Goal: Information Seeking & Learning: Check status

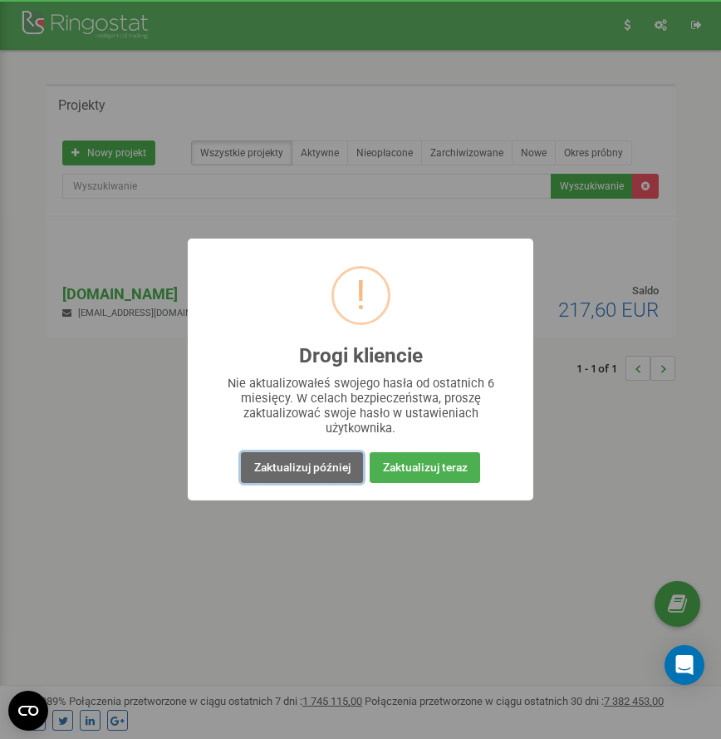
click at [278, 467] on button "Zaktualizuj później" at bounding box center [301, 467] width 121 height 31
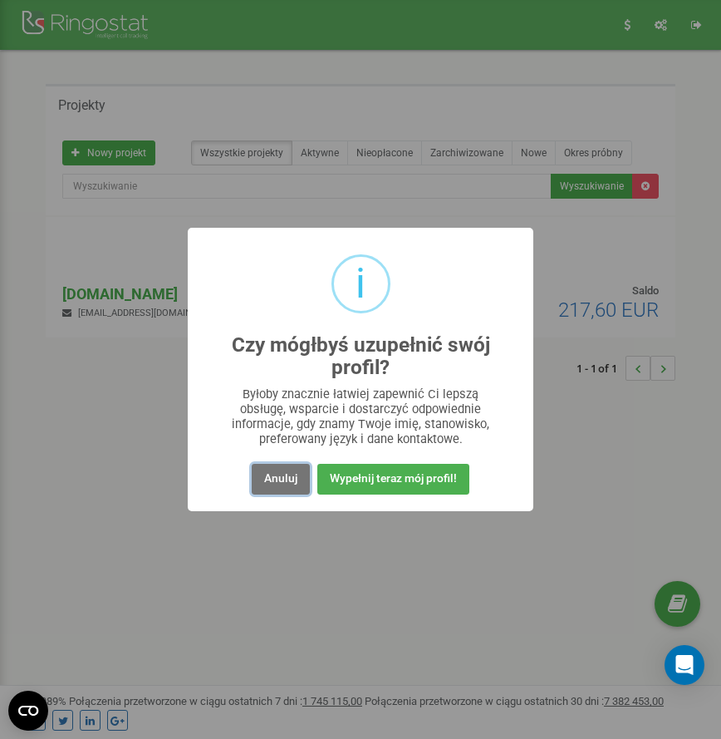
click at [278, 467] on button "Anuluj" at bounding box center [281, 479] width 58 height 31
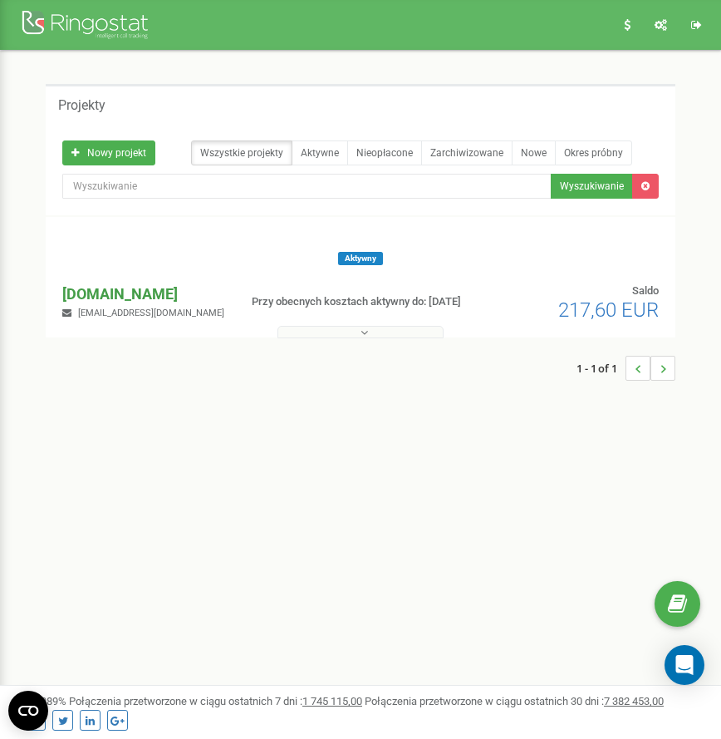
click at [120, 290] on p "[DOMAIN_NAME]" at bounding box center [143, 294] width 162 height 22
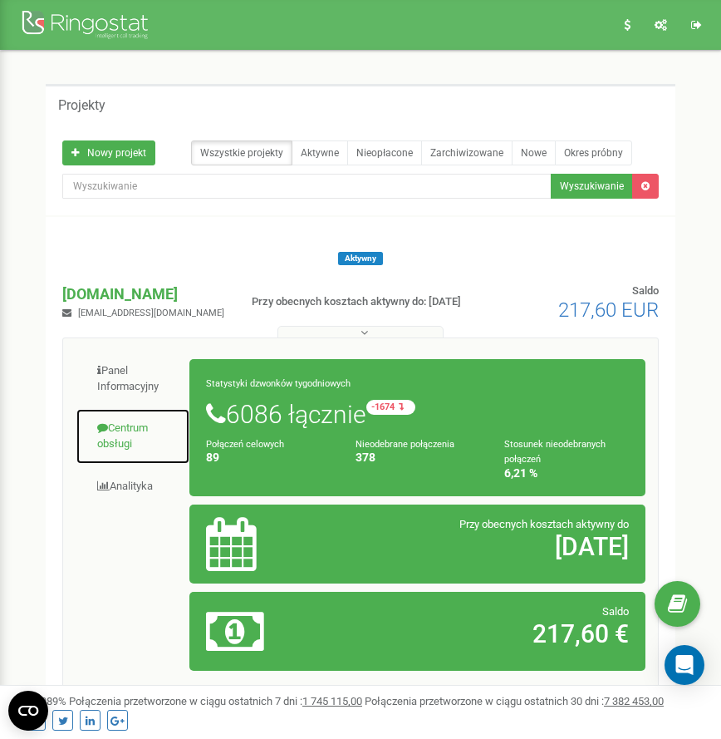
click at [125, 417] on link "Centrum obsługi" at bounding box center [133, 436] width 115 height 56
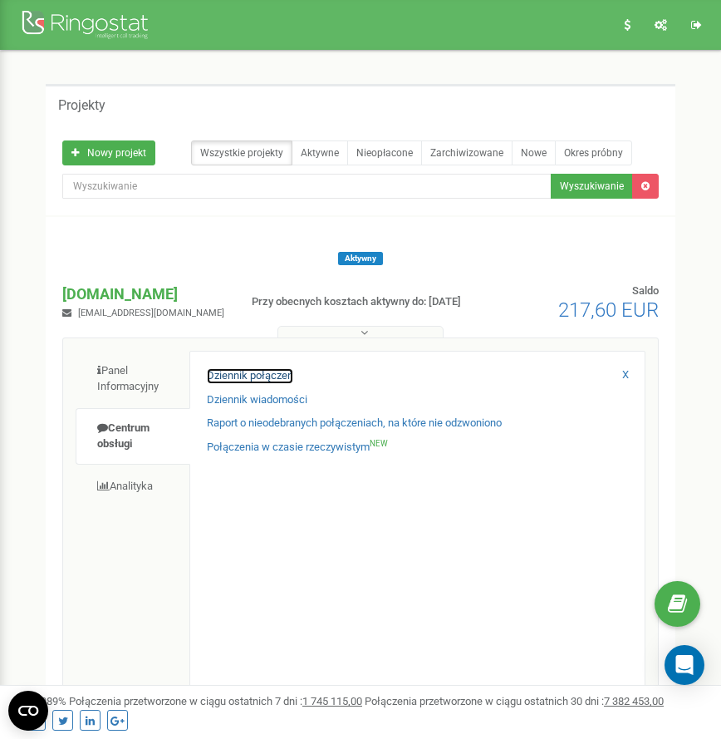
click at [223, 380] on link "Dziennik połączeń" at bounding box center [250, 376] width 86 height 16
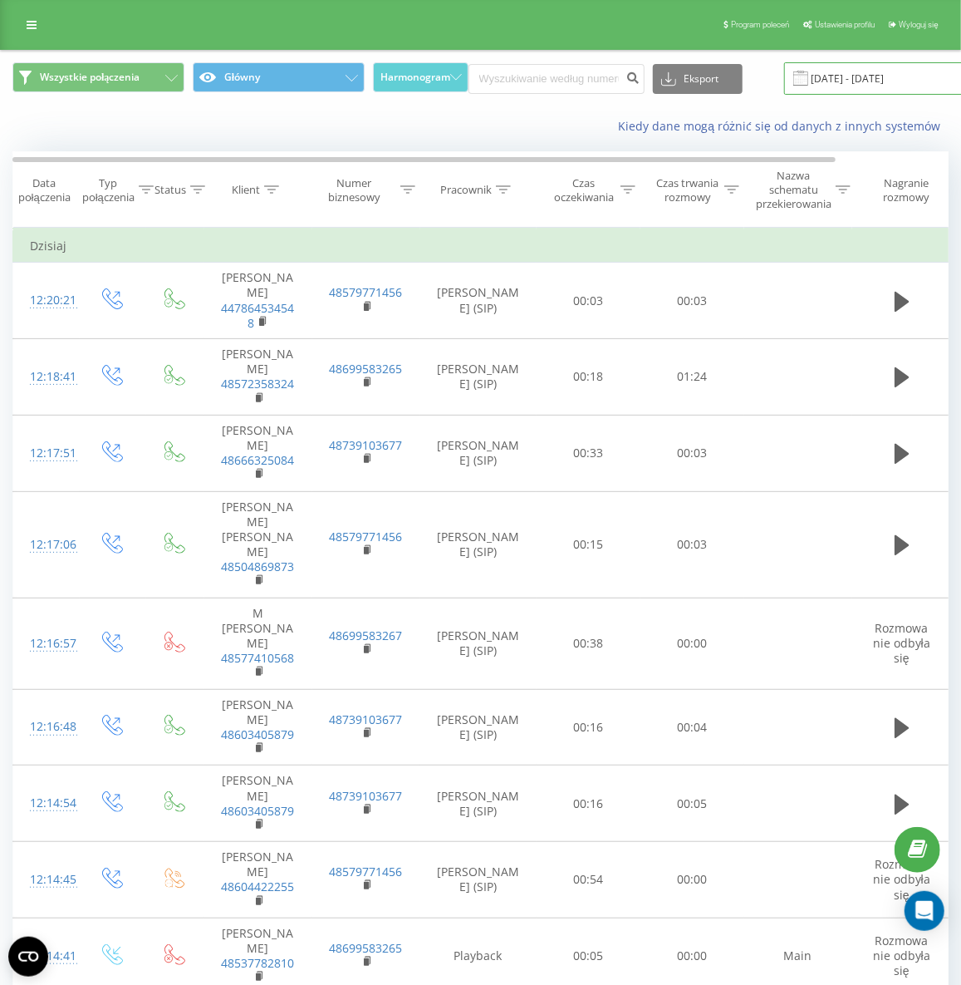
click at [824, 79] on input "[DATE] - [DATE]" at bounding box center [884, 78] width 201 height 32
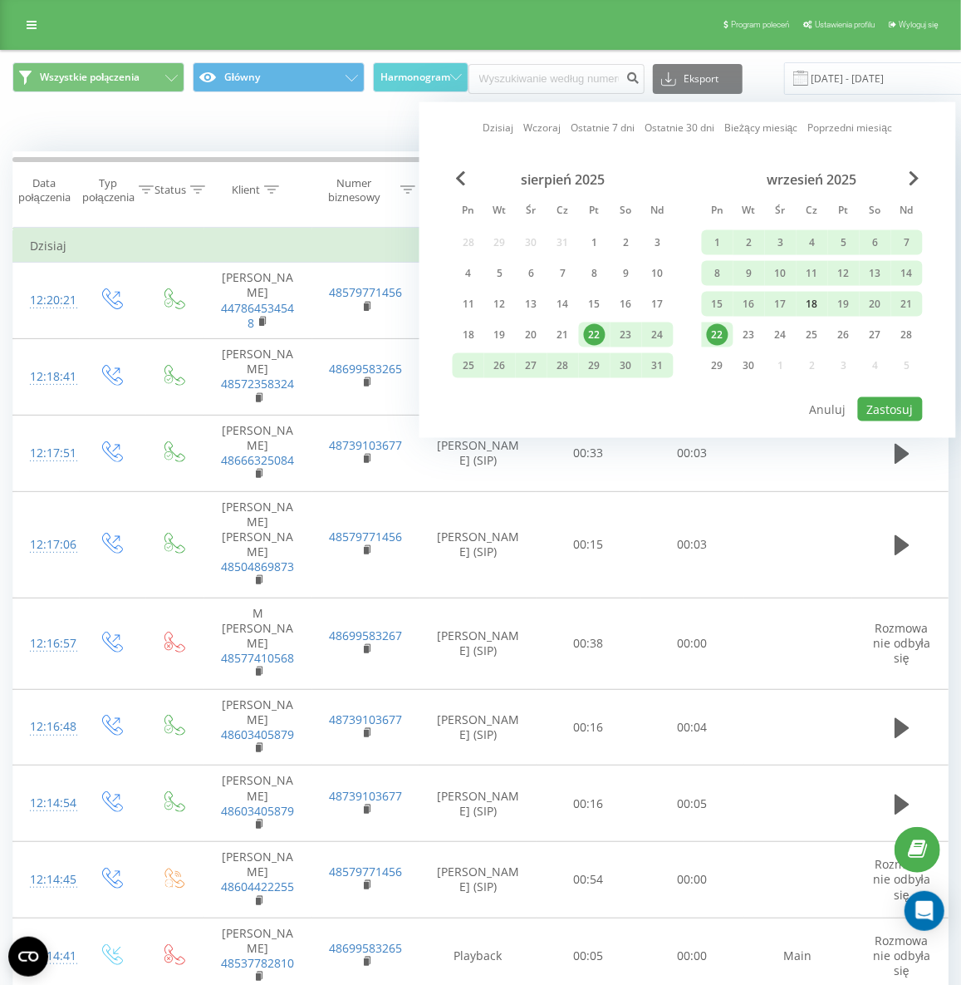
click at [815, 305] on div "18" at bounding box center [813, 304] width 22 height 22
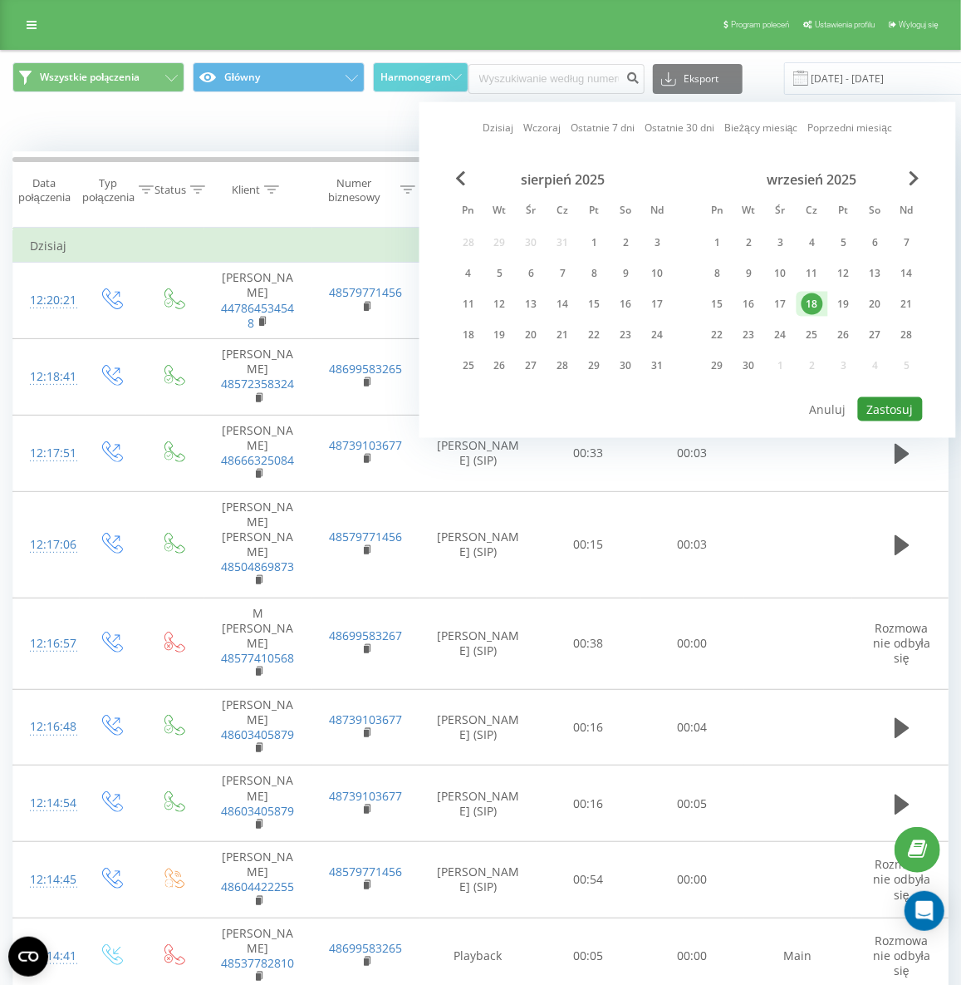
click at [889, 406] on button "Zastosuj" at bounding box center [890, 409] width 65 height 24
type input "[DATE] - [DATE]"
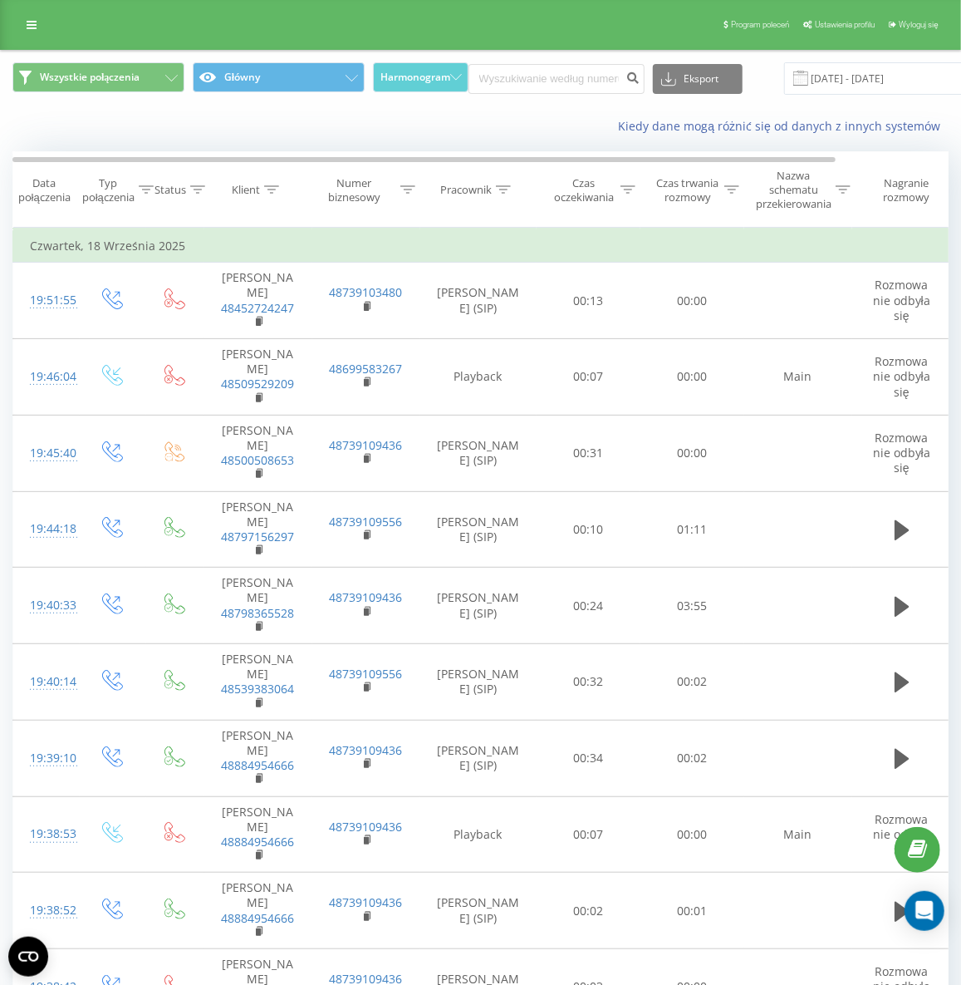
click at [503, 189] on icon at bounding box center [504, 189] width 15 height 8
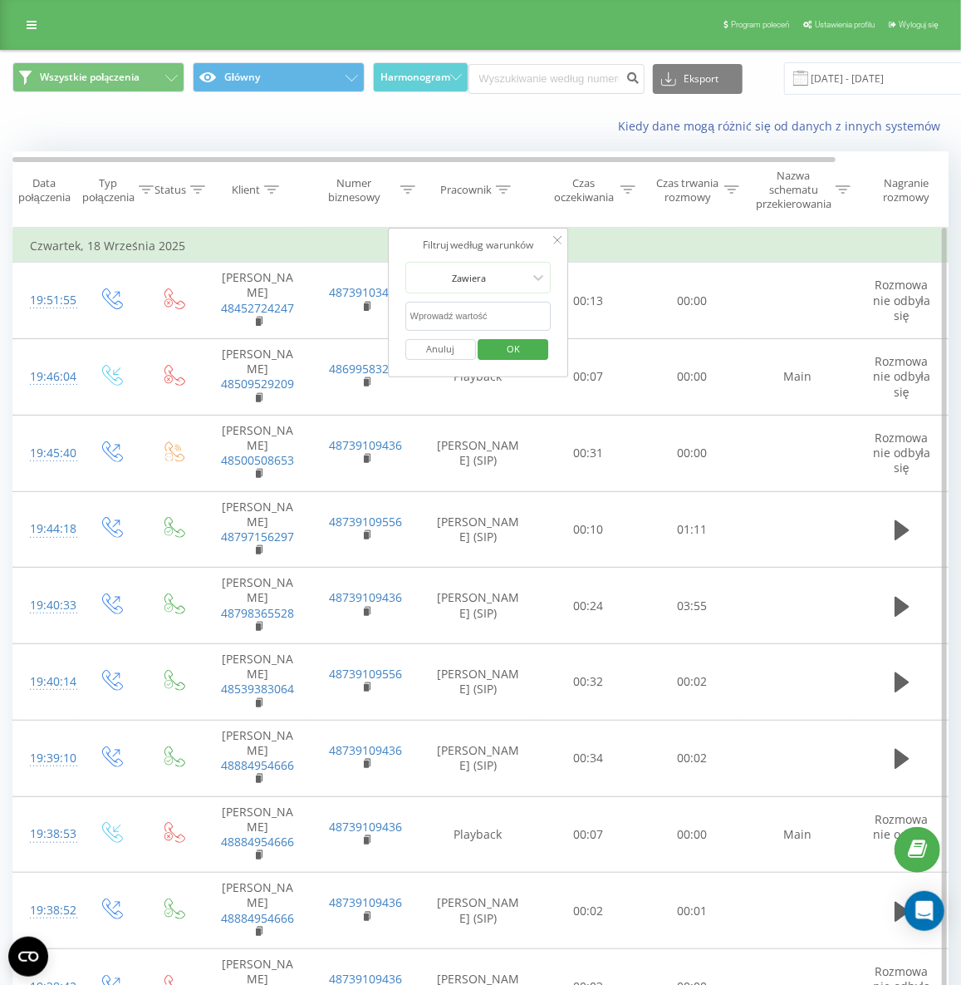
click at [473, 305] on input "text" at bounding box center [478, 316] width 146 height 29
click at [520, 345] on span "OK" at bounding box center [513, 349] width 47 height 26
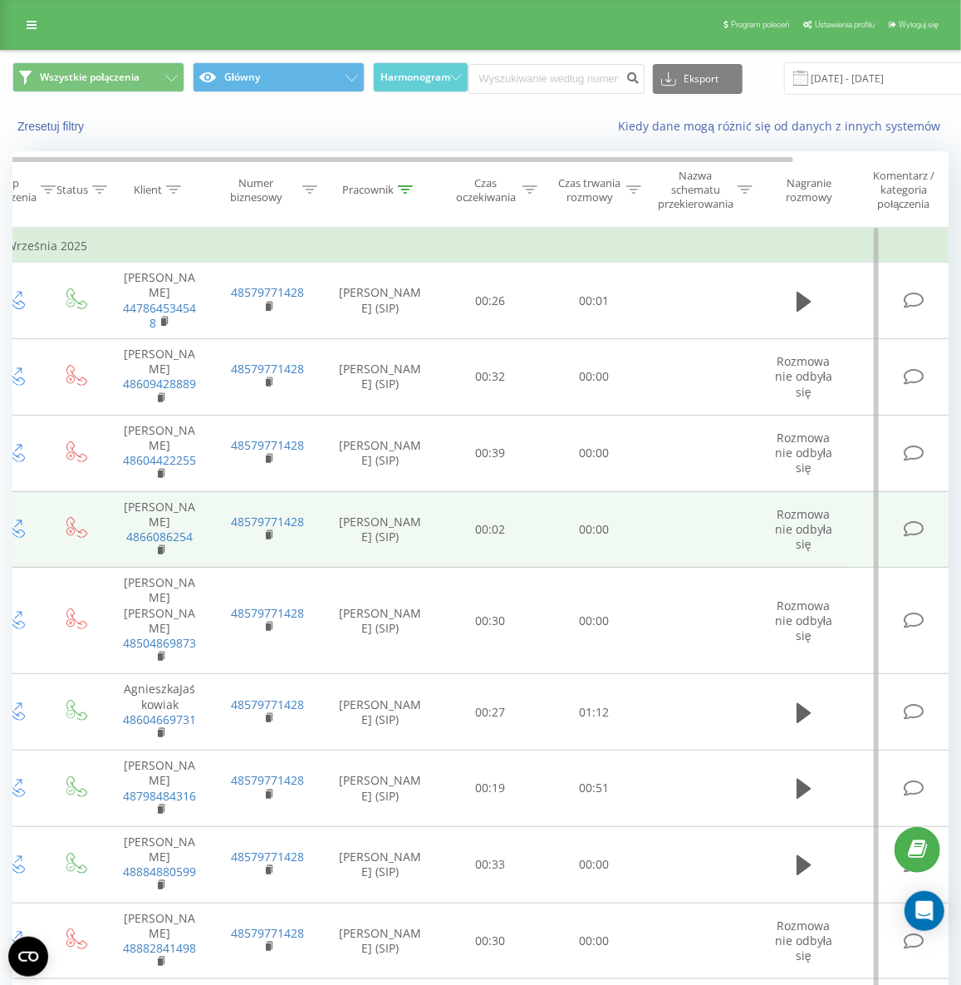
scroll to position [0, 127]
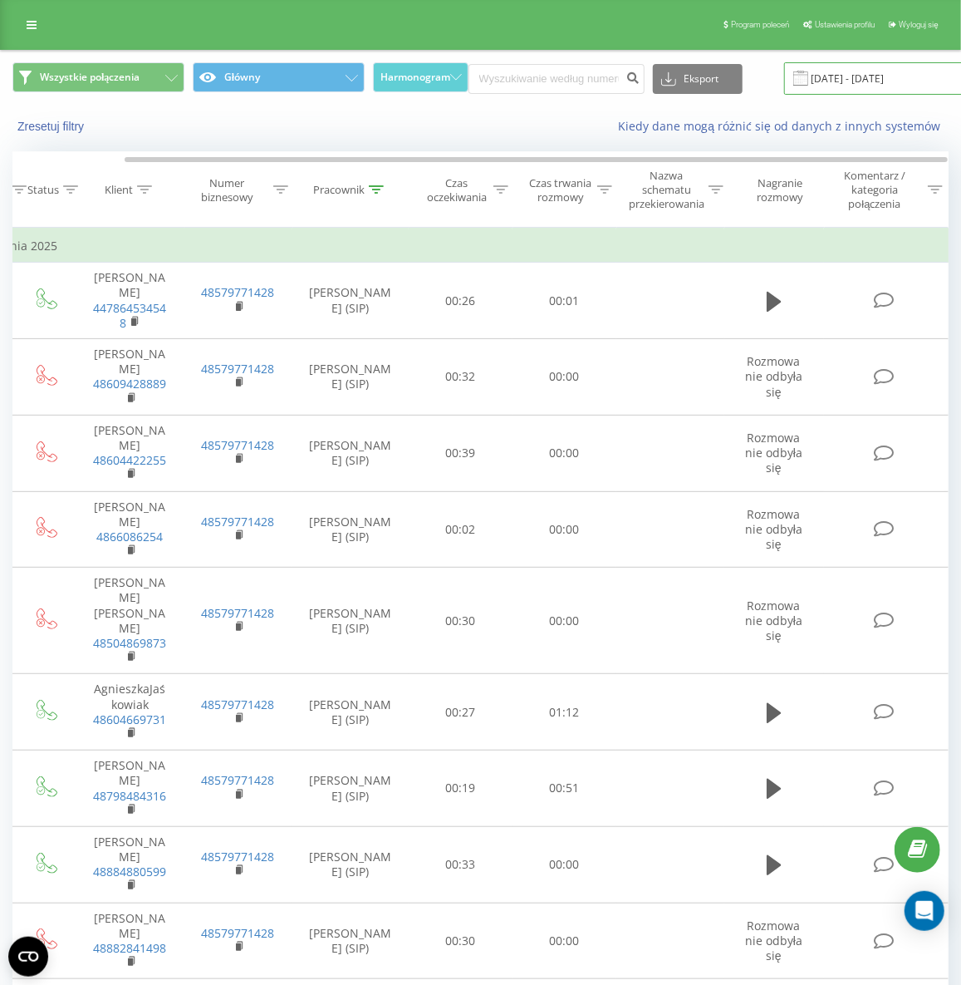
click at [831, 76] on input "[DATE] - [DATE]" at bounding box center [884, 78] width 201 height 32
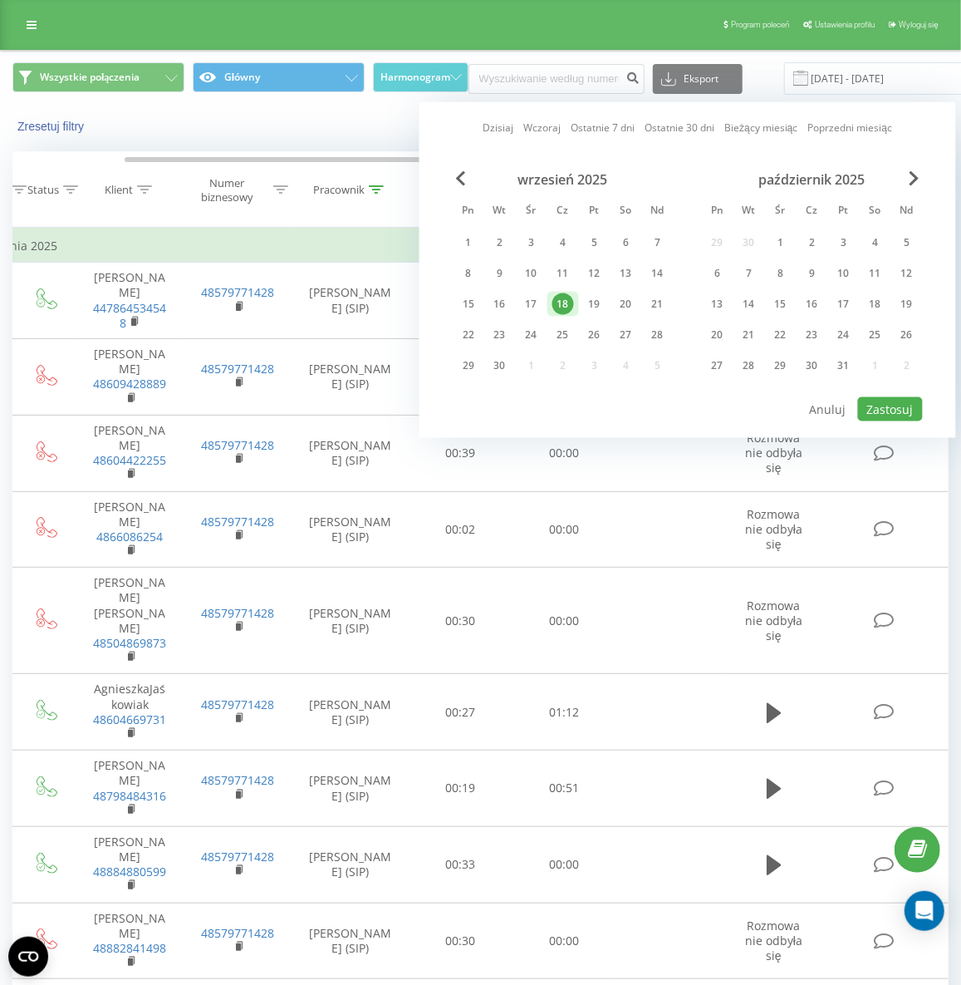
click at [375, 185] on icon at bounding box center [376, 189] width 15 height 8
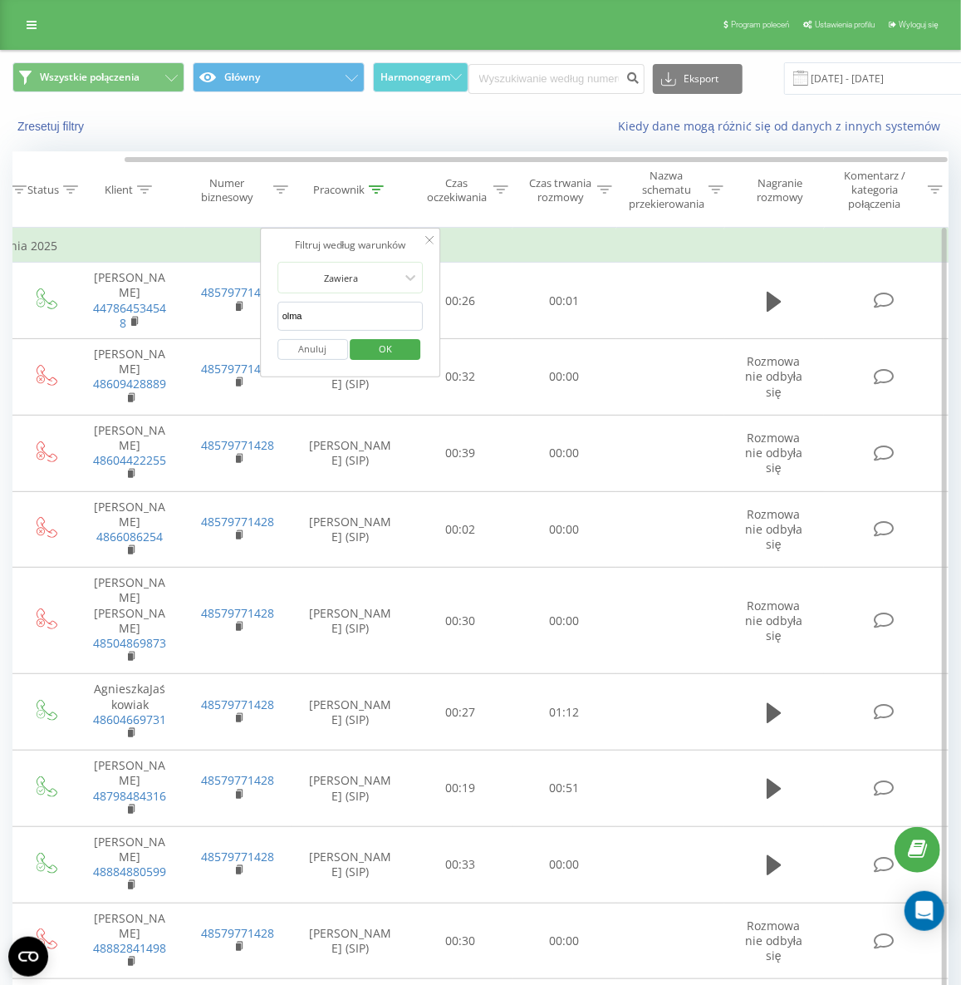
click at [353, 309] on input "olma" at bounding box center [350, 316] width 146 height 29
type input "[PERSON_NAME]"
click at [373, 345] on span "OK" at bounding box center [385, 349] width 47 height 26
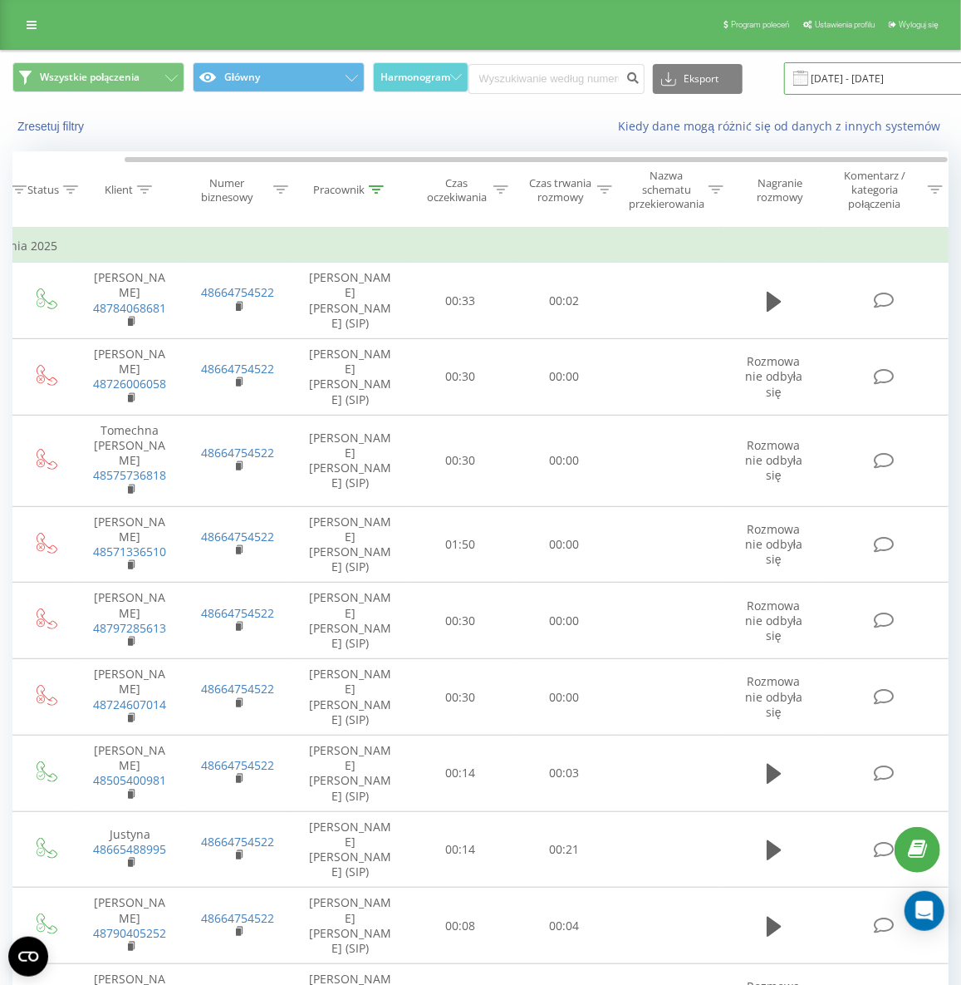
click at [837, 83] on input "[DATE] - [DATE]" at bounding box center [884, 78] width 201 height 32
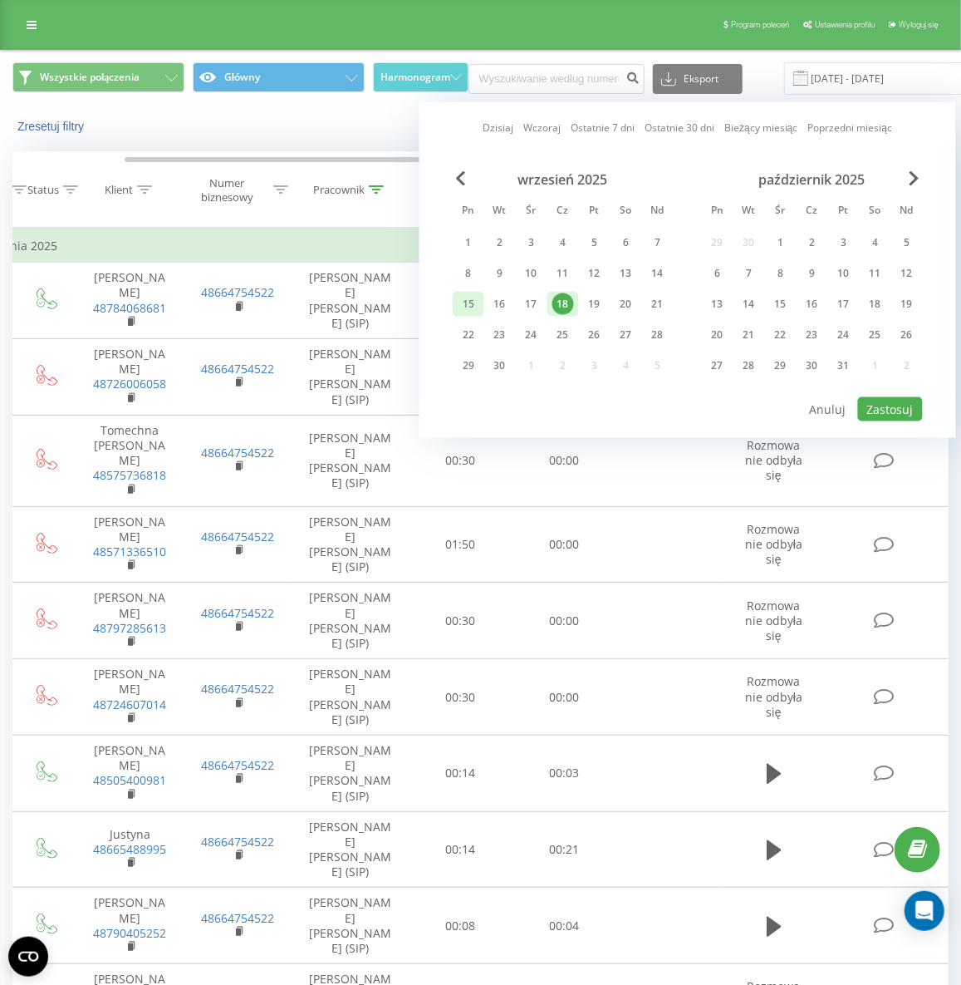
click at [469, 303] on div "15" at bounding box center [469, 304] width 22 height 22
click at [889, 400] on button "Zastosuj" at bounding box center [890, 409] width 65 height 24
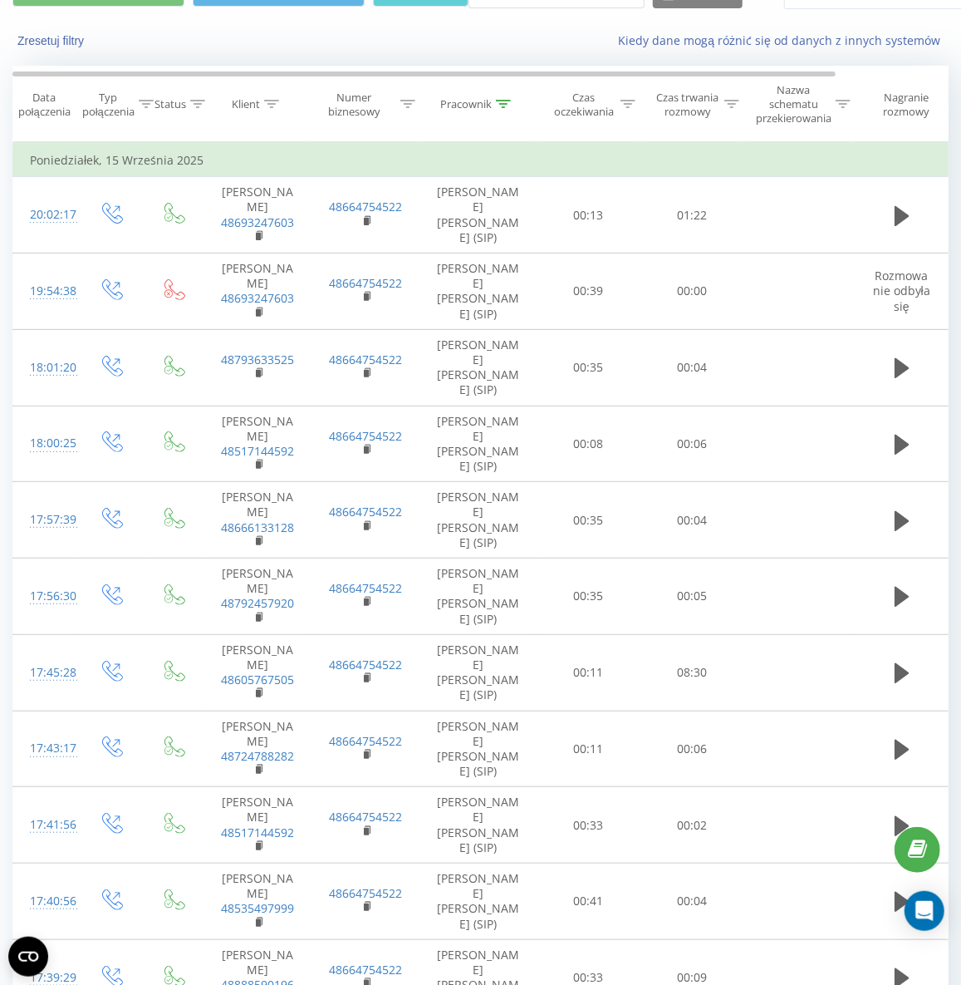
scroll to position [52, 0]
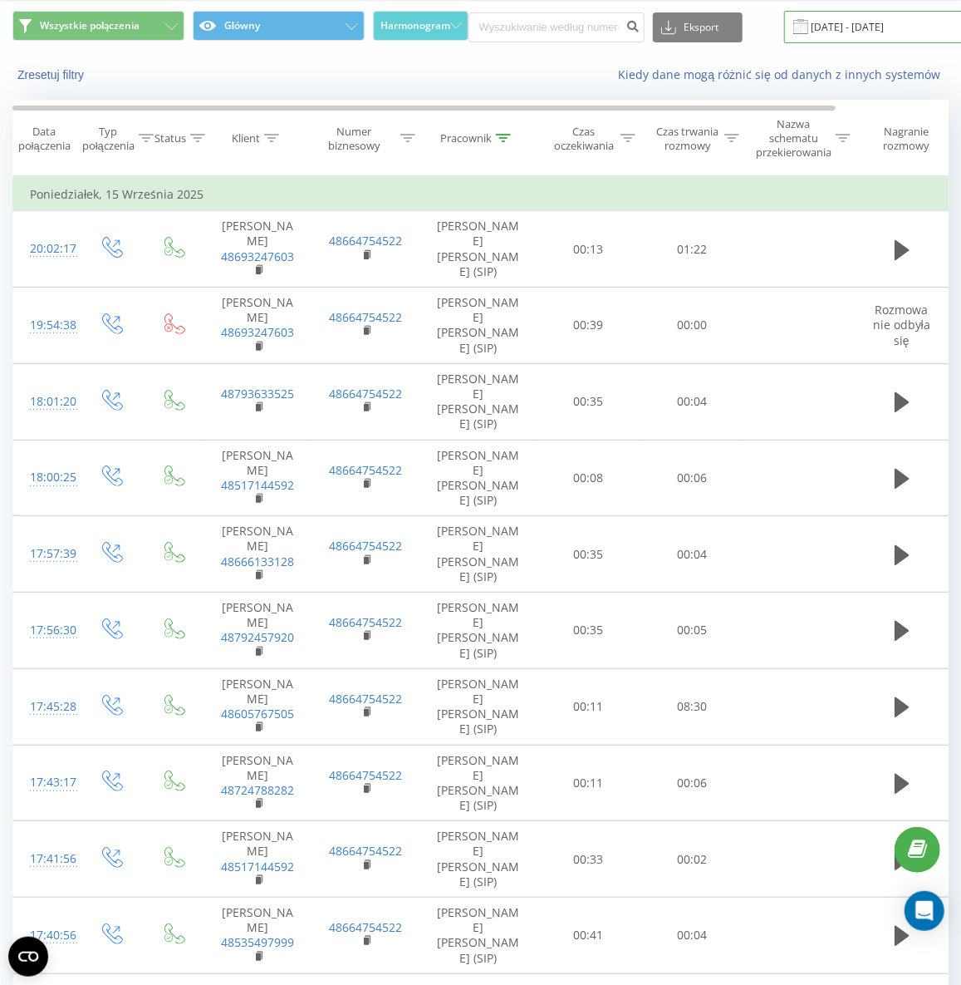
click at [836, 24] on input "[DATE] - [DATE]" at bounding box center [884, 27] width 201 height 32
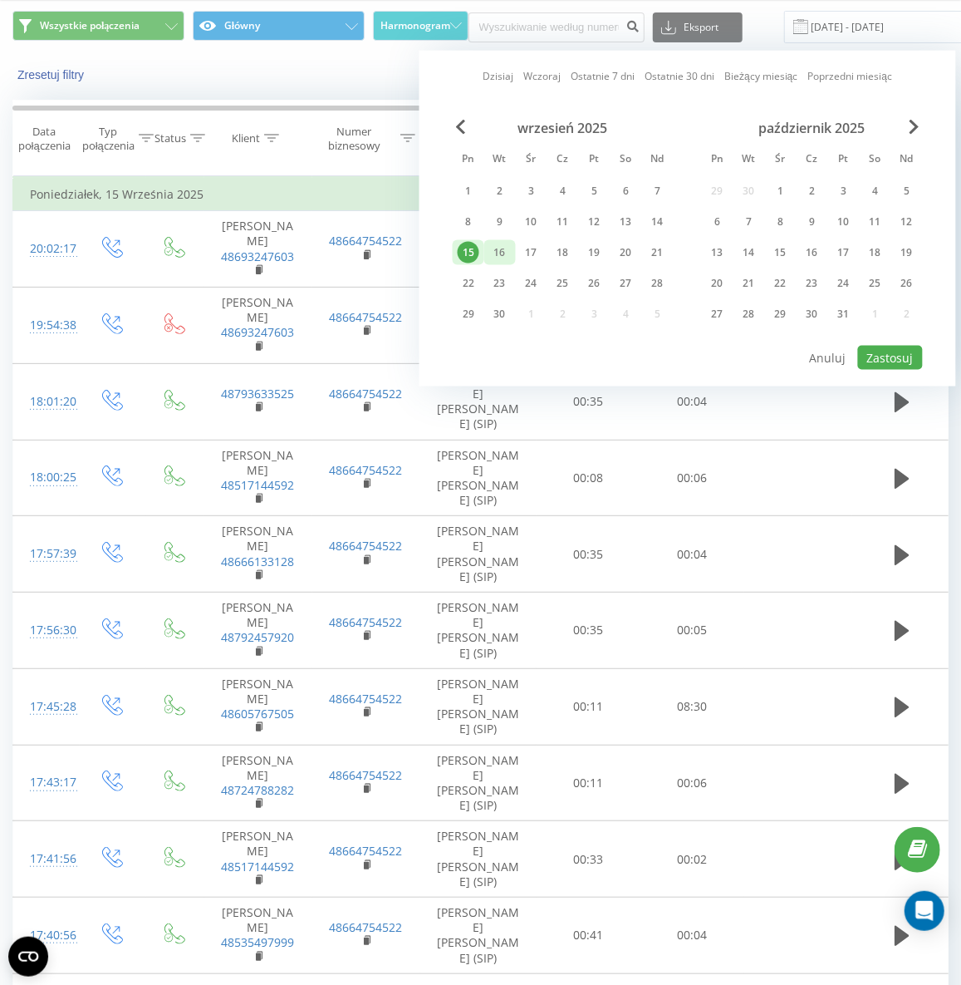
click at [507, 250] on div "16" at bounding box center [500, 253] width 22 height 22
click at [910, 350] on button "Zastosuj" at bounding box center [890, 358] width 65 height 24
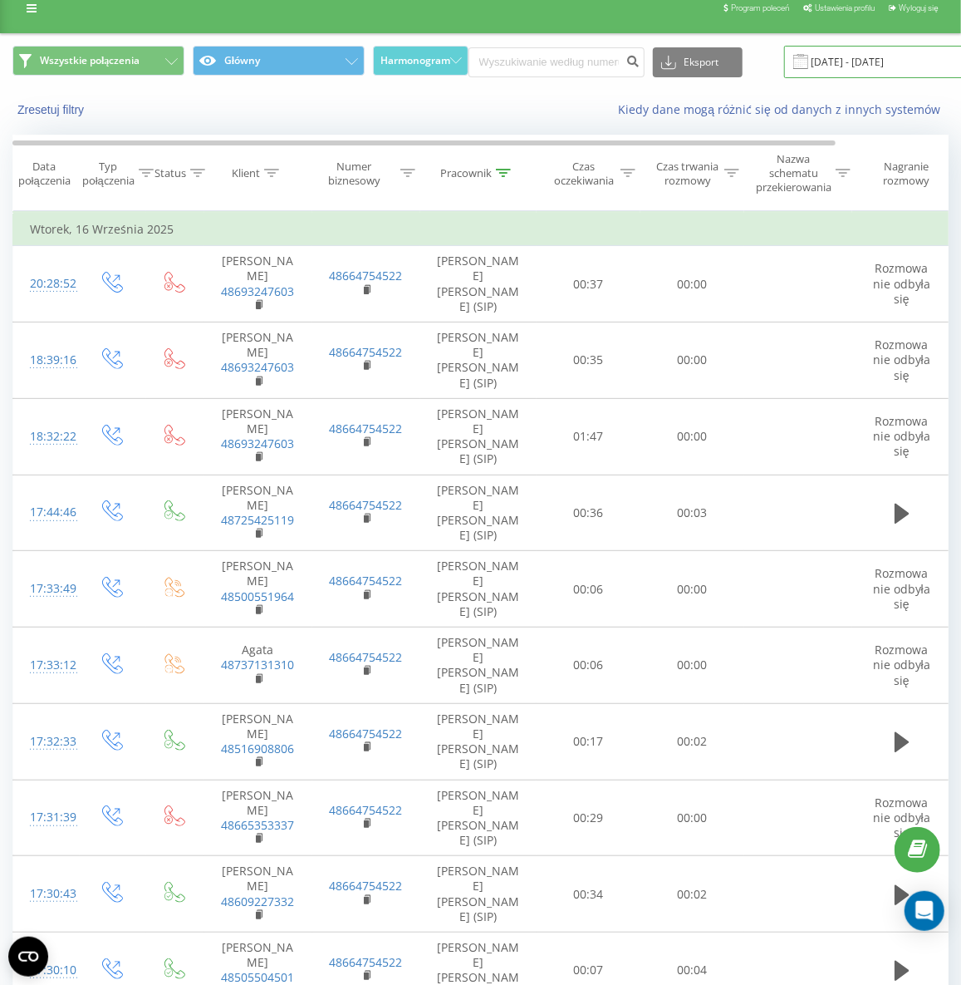
click at [849, 66] on input "[DATE] - [DATE]" at bounding box center [884, 62] width 201 height 32
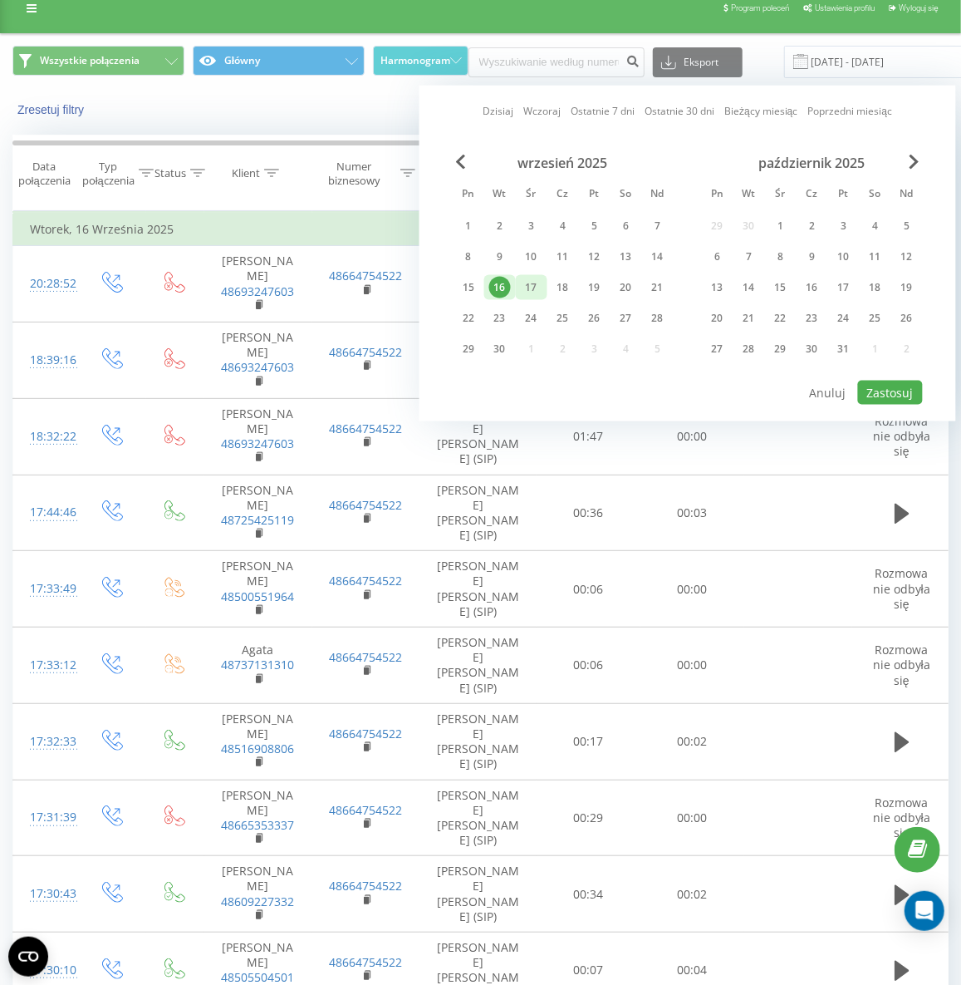
click at [534, 286] on div "17" at bounding box center [532, 288] width 22 height 22
click at [885, 395] on button "Zastosuj" at bounding box center [890, 393] width 65 height 24
type input "[DATE] - [DATE]"
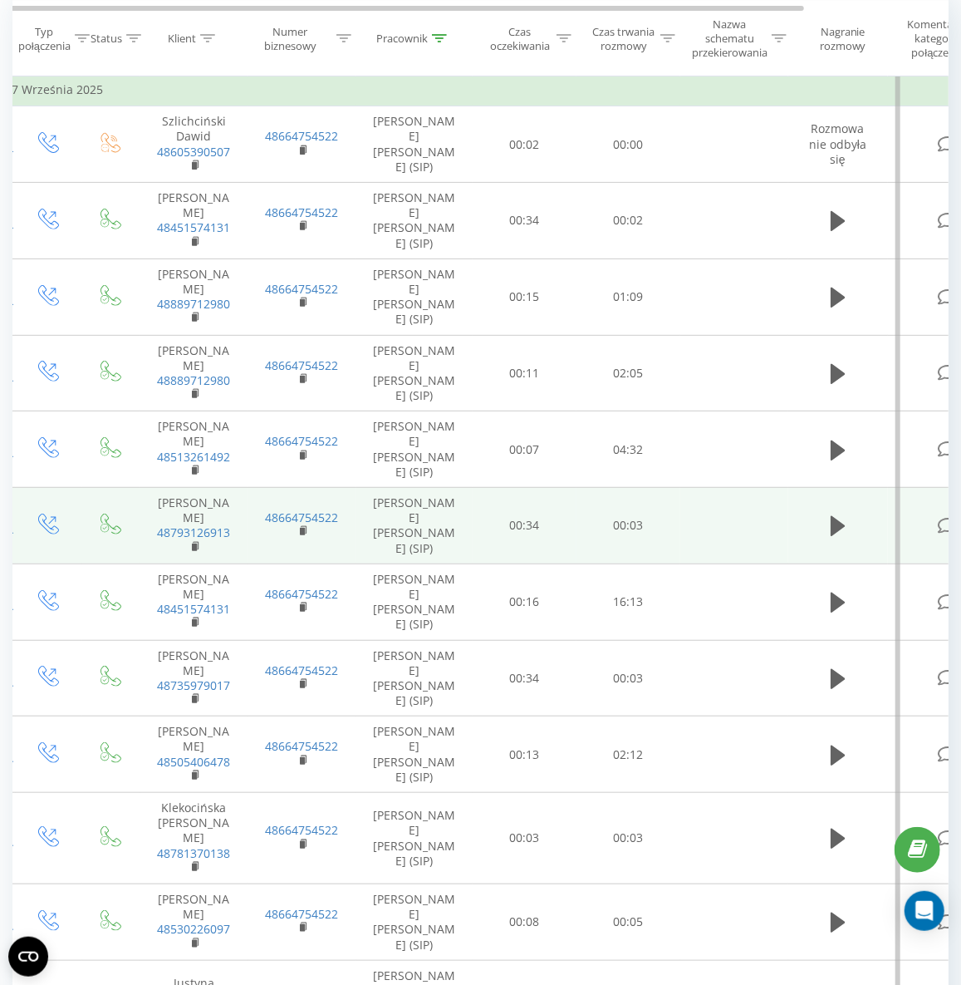
scroll to position [0, 70]
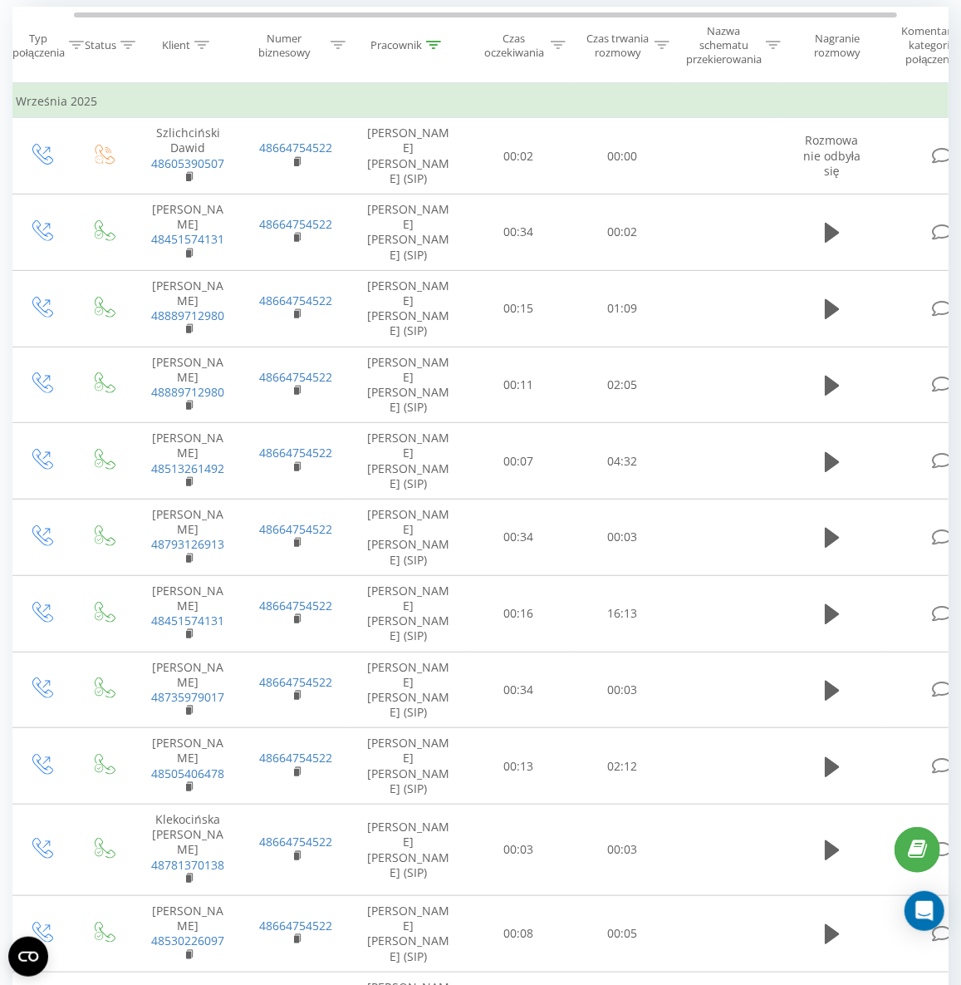
click at [435, 47] on icon at bounding box center [434, 45] width 15 height 8
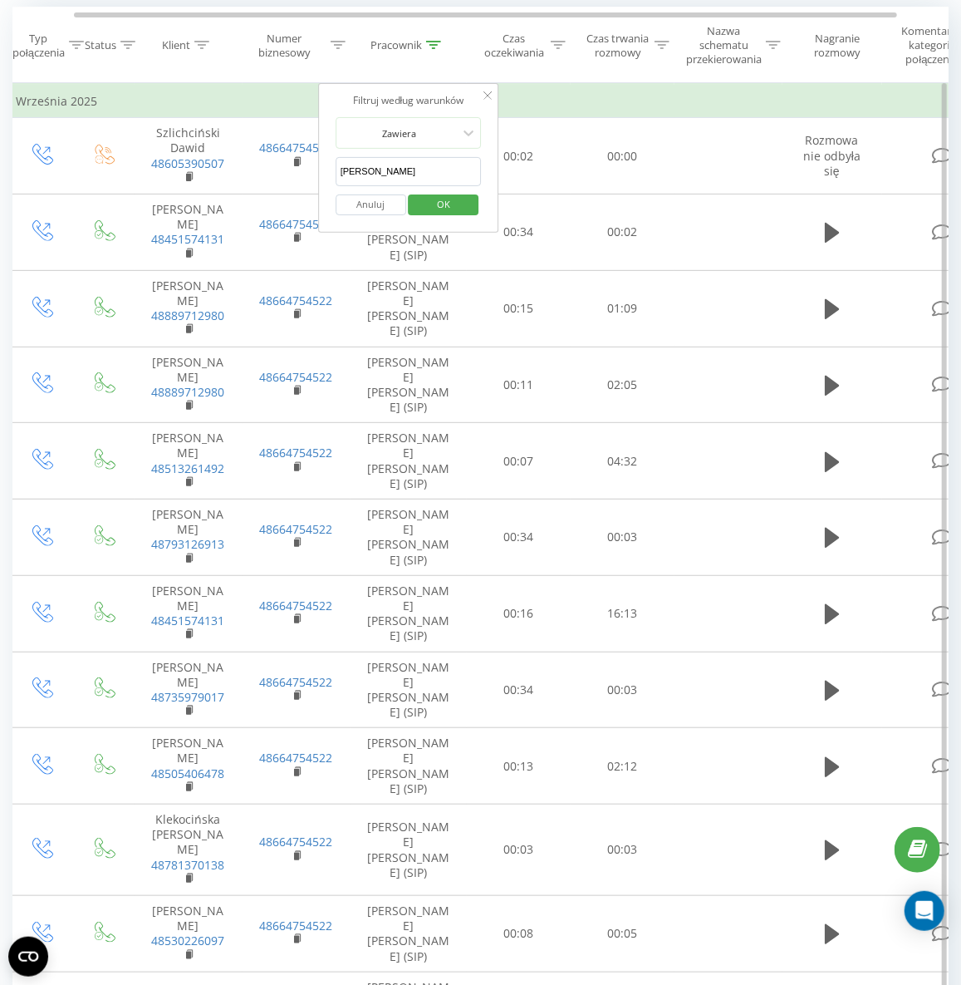
click at [401, 162] on input "[PERSON_NAME]" at bounding box center [409, 171] width 146 height 29
type input "[PERSON_NAME]"
click button "OK" at bounding box center [444, 204] width 71 height 21
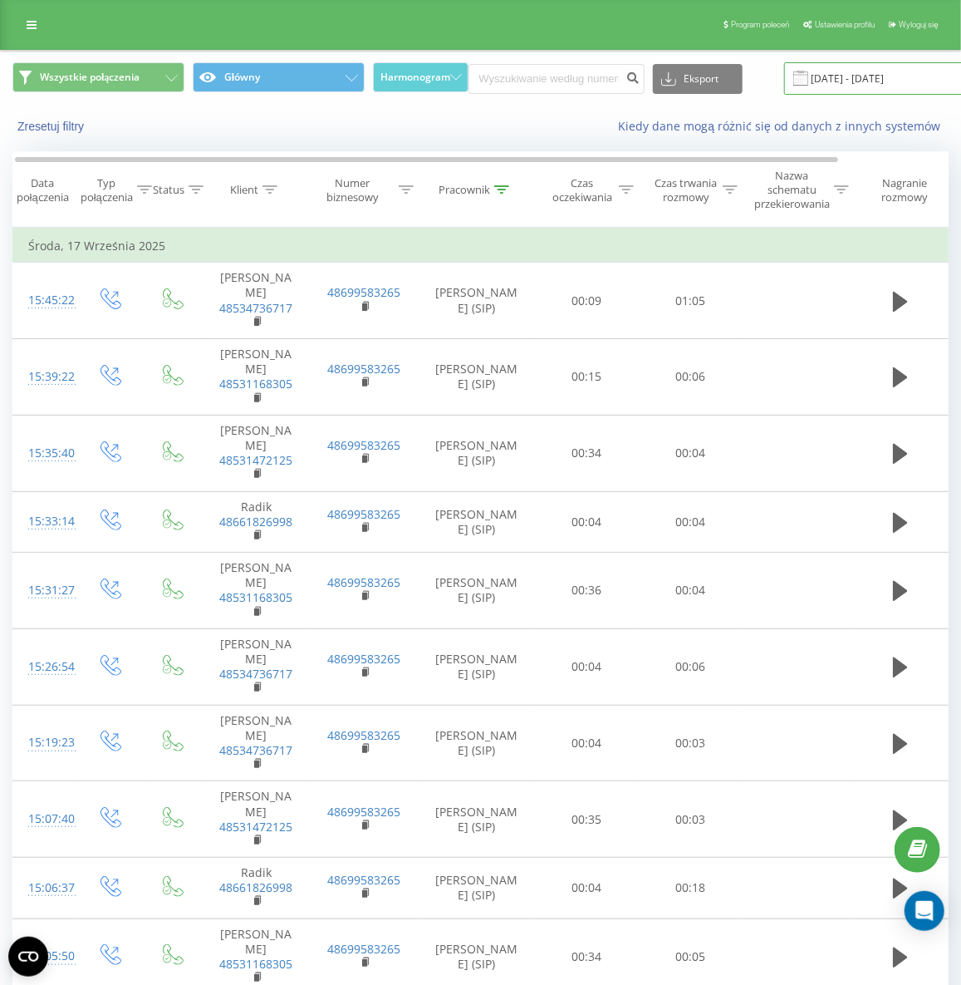
click at [842, 86] on input "[DATE] - [DATE]" at bounding box center [884, 78] width 201 height 32
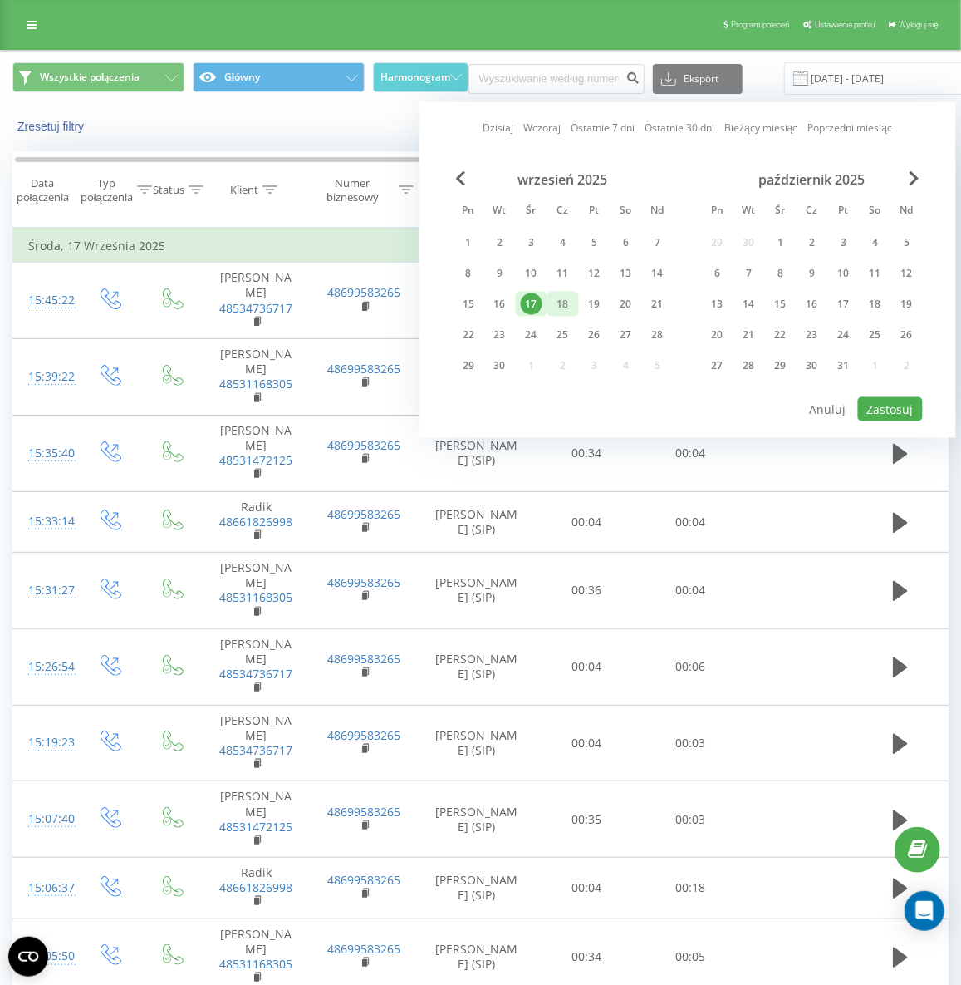
click at [567, 304] on div "18" at bounding box center [563, 304] width 22 height 22
click at [877, 401] on button "Zastosuj" at bounding box center [890, 409] width 65 height 24
type input "[DATE] - [DATE]"
